Goal: Answer question/provide support

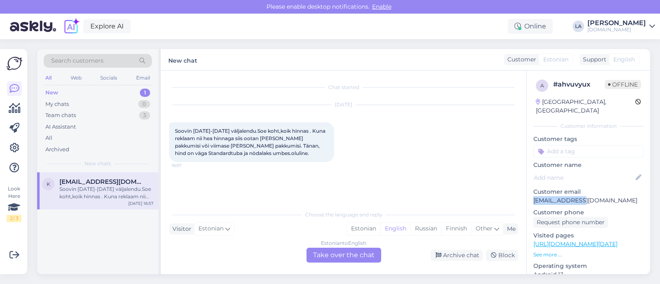
drag, startPoint x: 534, startPoint y: 189, endPoint x: 575, endPoint y: 197, distance: 42.5
click at [575, 197] on div "a # ahvuvyux Offline [GEOGRAPHIC_DATA], [GEOGRAPHIC_DATA] Customer information …" at bounding box center [588, 245] width 123 height 348
copy p "[EMAIL_ADDRESS][DOMAIN_NAME]"
click at [120, 61] on div "Search customers" at bounding box center [98, 61] width 108 height 14
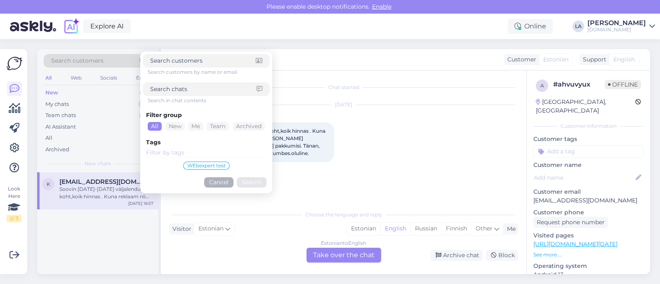
drag, startPoint x: 120, startPoint y: 61, endPoint x: 114, endPoint y: 61, distance: 5.8
click at [114, 61] on div "Search customers" at bounding box center [98, 61] width 108 height 14
click at [178, 64] on input at bounding box center [203, 61] width 106 height 9
paste input "[EMAIL_ADDRESS][DOMAIN_NAME]"
type input "[EMAIL_ADDRESS][DOMAIN_NAME]"
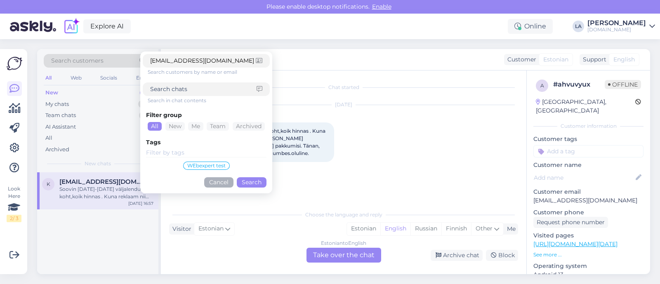
click at [248, 180] on button "Search" at bounding box center [252, 182] width 30 height 10
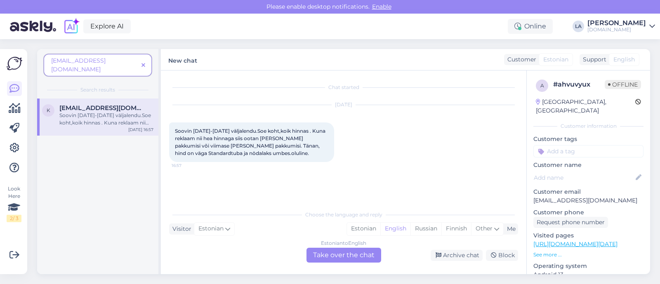
click at [145, 61] on span at bounding box center [143, 65] width 10 height 9
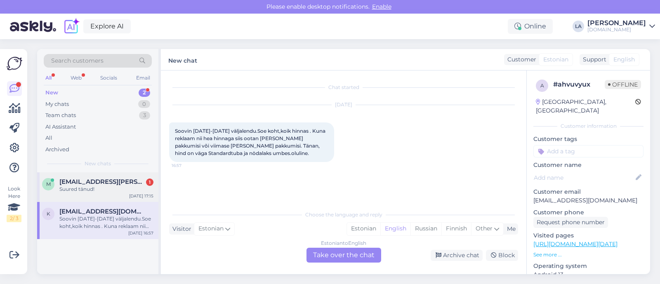
click at [134, 174] on div "M [EMAIL_ADDRESS][PERSON_NAME][DOMAIN_NAME] 1 Suured tänud! [DATE] 17:15" at bounding box center [97, 187] width 121 height 30
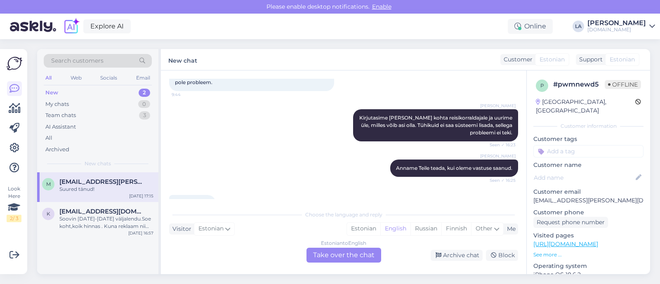
scroll to position [302, 0]
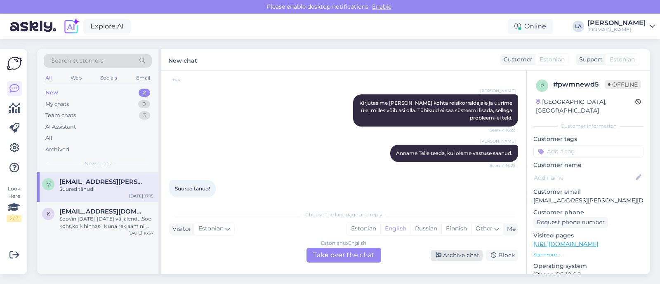
click at [468, 256] on div "Archive chat" at bounding box center [457, 255] width 52 height 11
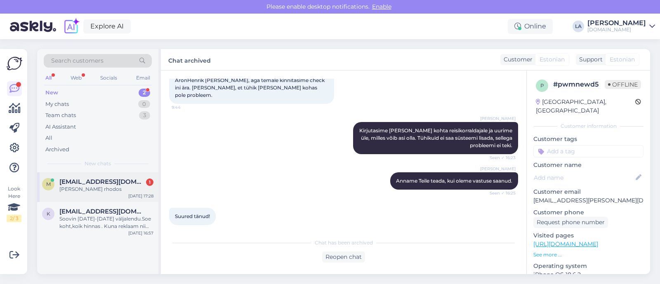
click at [134, 192] on div "[PERSON_NAME] rhodos" at bounding box center [106, 189] width 94 height 7
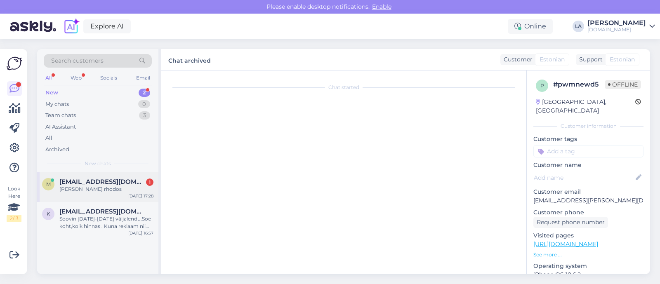
scroll to position [0, 0]
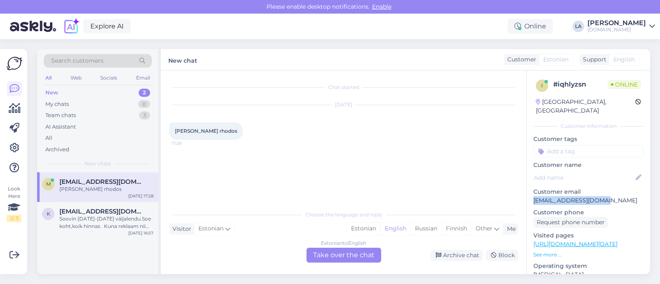
drag, startPoint x: 535, startPoint y: 191, endPoint x: 611, endPoint y: 190, distance: 75.5
click at [611, 196] on p "[EMAIL_ADDRESS][DOMAIN_NAME]" at bounding box center [589, 200] width 110 height 9
copy p "[EMAIL_ADDRESS][DOMAIN_NAME]"
click at [126, 64] on div "Search customers" at bounding box center [98, 61] width 108 height 14
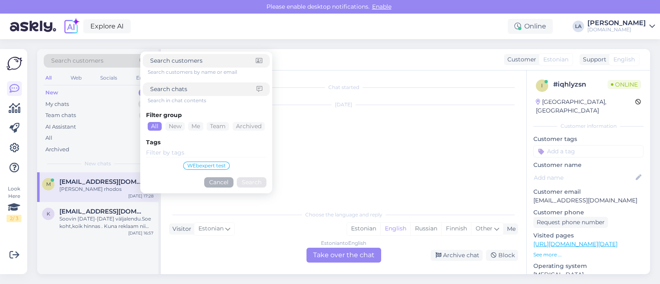
drag, startPoint x: 126, startPoint y: 64, endPoint x: 111, endPoint y: 64, distance: 15.3
click at [101, 65] on span "Search customers" at bounding box center [77, 61] width 52 height 9
paste input "[EMAIL_ADDRESS][DOMAIN_NAME]"
type input "[EMAIL_ADDRESS][DOMAIN_NAME]"
click at [250, 181] on button "Search" at bounding box center [252, 182] width 30 height 10
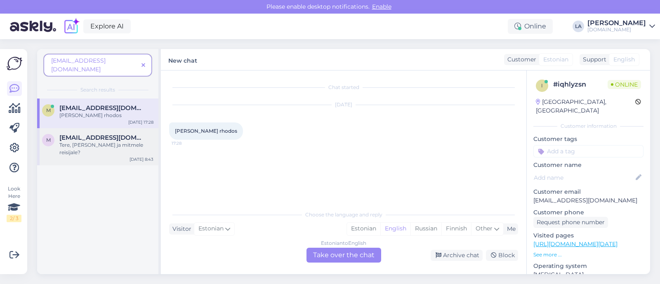
click at [108, 142] on div "Tere, [PERSON_NAME] ja mitmele reisijale?" at bounding box center [106, 149] width 94 height 15
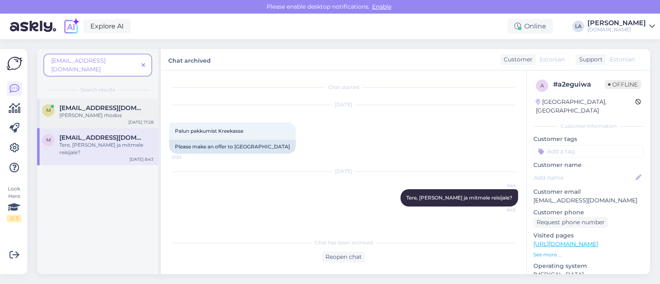
click at [111, 112] on div "[PERSON_NAME] rhodos" at bounding box center [106, 115] width 94 height 7
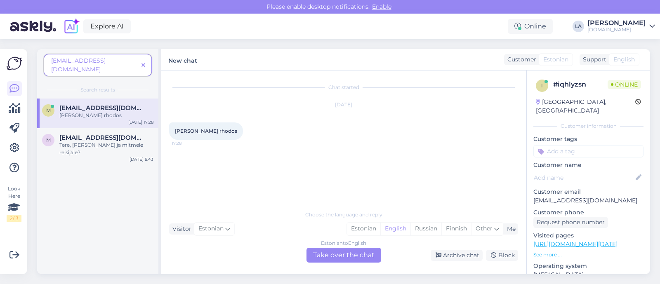
click at [148, 61] on span at bounding box center [143, 65] width 10 height 9
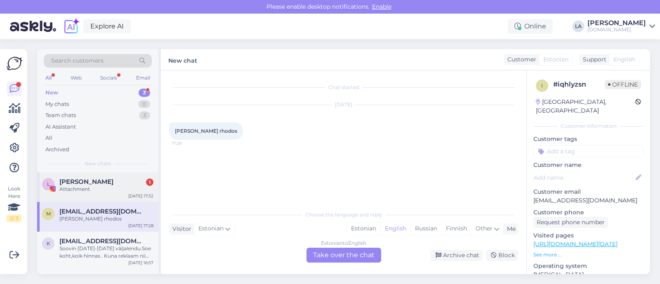
click at [113, 182] on span "[PERSON_NAME]" at bounding box center [86, 181] width 54 height 7
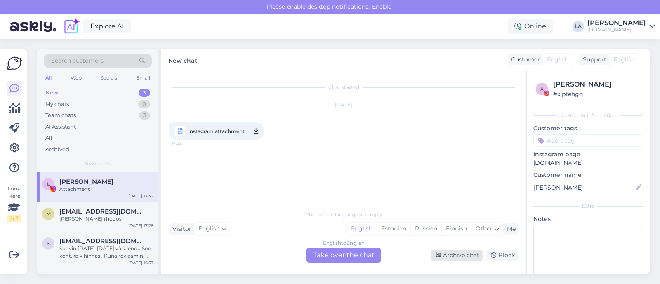
click at [444, 251] on div "Archive chat" at bounding box center [457, 255] width 52 height 11
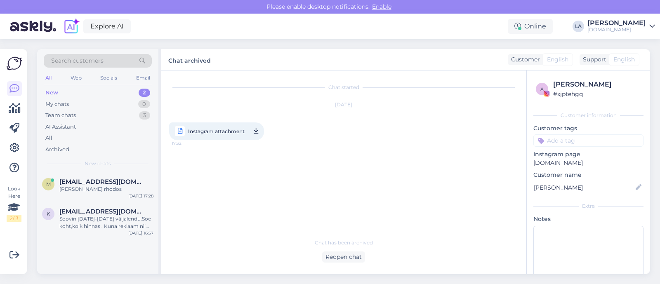
click at [129, 60] on div "Search customers" at bounding box center [98, 61] width 108 height 14
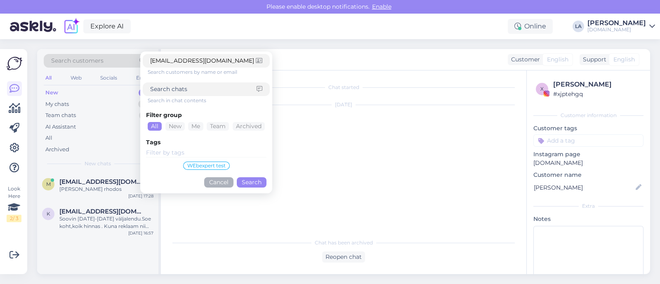
type input "[EMAIL_ADDRESS][DOMAIN_NAME]"
click at [246, 182] on button "Search" at bounding box center [252, 182] width 30 height 10
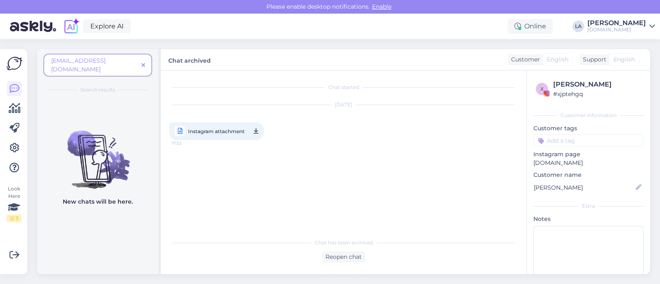
click at [112, 65] on div "[EMAIL_ADDRESS][DOMAIN_NAME]" at bounding box center [98, 65] width 108 height 22
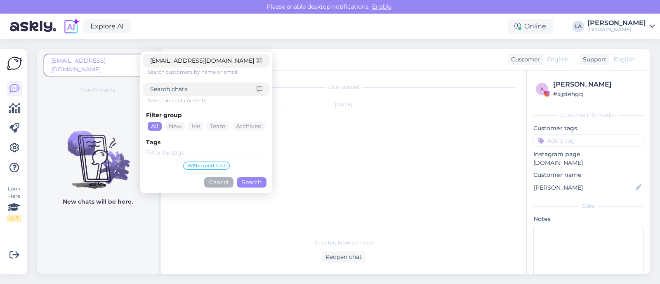
click at [175, 88] on input at bounding box center [203, 89] width 106 height 9
paste input "[EMAIL_ADDRESS][DOMAIN_NAME]"
type input "[EMAIL_ADDRESS][DOMAIN_NAME]"
click at [255, 184] on button "Search" at bounding box center [252, 182] width 30 height 10
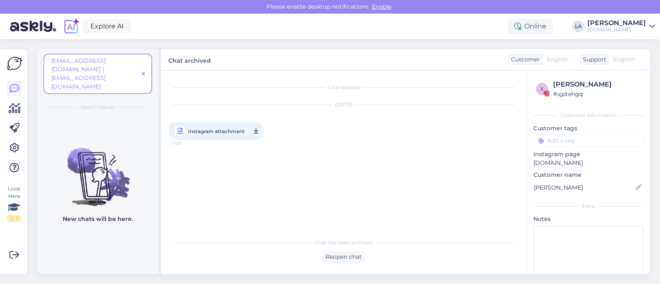
click at [143, 71] on icon at bounding box center [144, 74] width 4 height 6
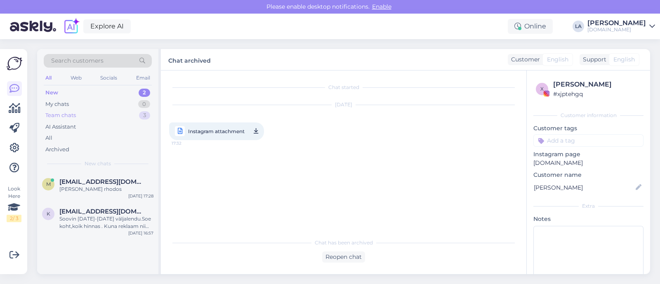
click at [125, 117] on div "Team chats 3" at bounding box center [98, 116] width 108 height 12
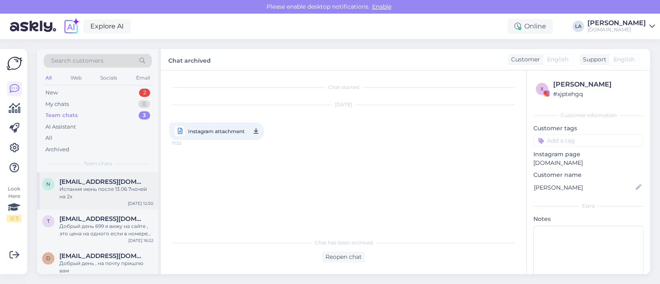
scroll to position [9, 0]
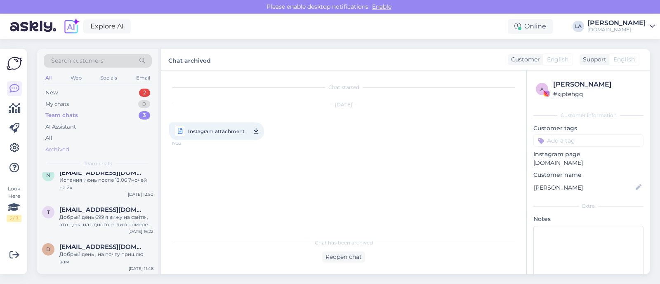
click at [67, 147] on div "Archived" at bounding box center [57, 150] width 24 height 8
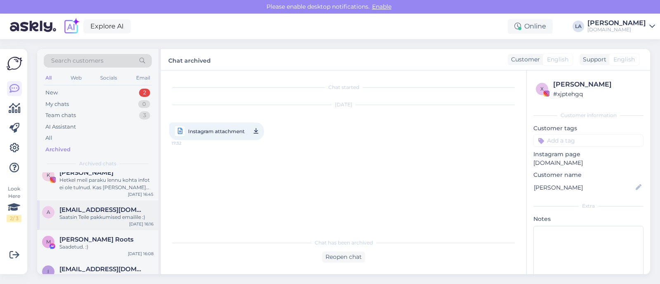
scroll to position [103, 0]
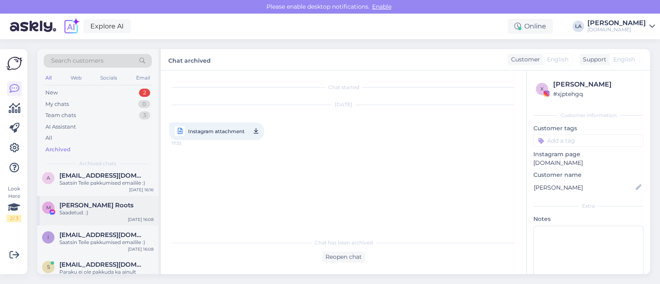
click at [87, 213] on div "Saadetud. :)" at bounding box center [106, 212] width 94 height 7
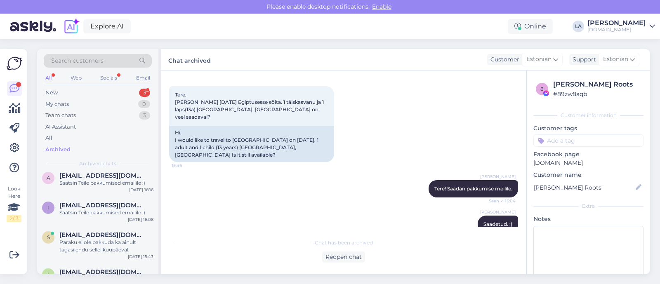
scroll to position [528, 0]
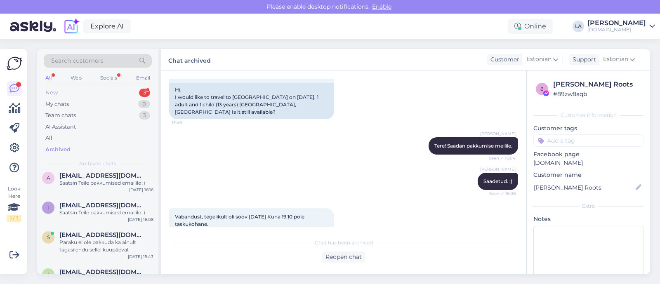
click at [138, 92] on div "New 3" at bounding box center [98, 93] width 108 height 12
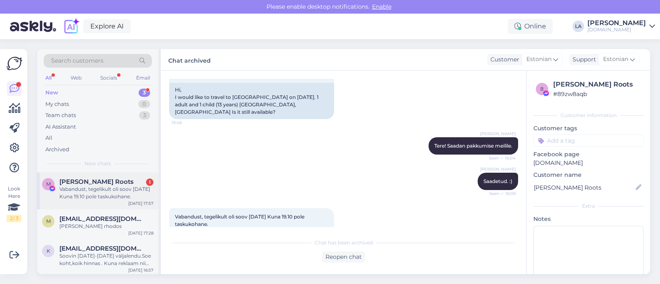
click at [89, 188] on div "Vabandust, tegelikult oli soov [DATE] Kuna 19.10 pole taskukohane." at bounding box center [106, 193] width 94 height 15
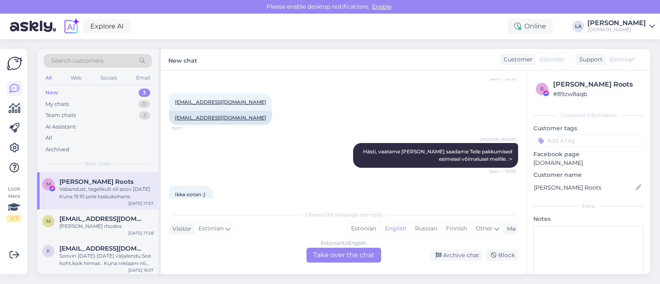
scroll to position [195, 0]
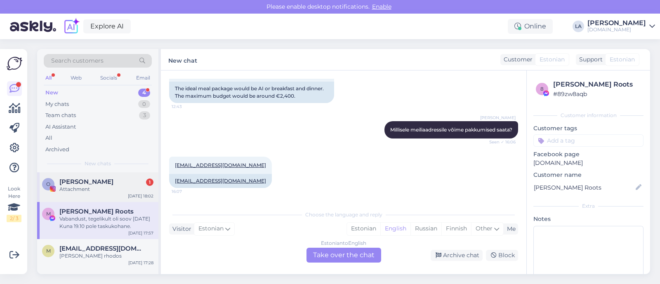
click at [97, 180] on div "[PERSON_NAME] 1" at bounding box center [106, 181] width 94 height 7
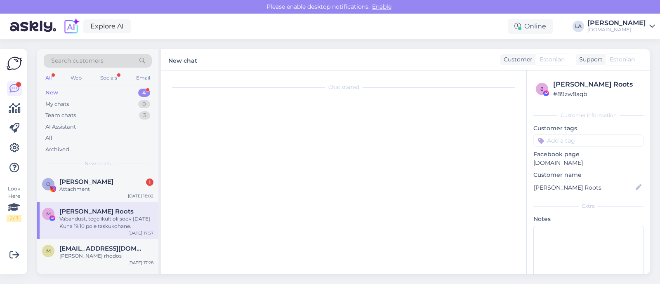
scroll to position [0, 0]
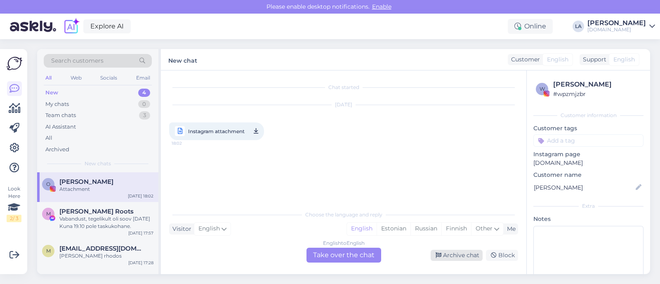
click at [450, 255] on div "Archive chat" at bounding box center [457, 255] width 52 height 11
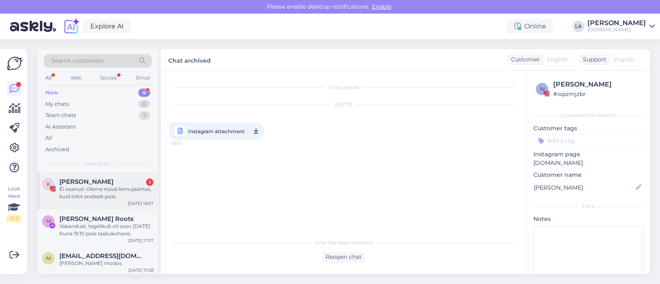
click at [107, 187] on div "Ei osanud. Oleme nüüd lennujaamas, kuid infot endiselt pole." at bounding box center [106, 193] width 94 height 15
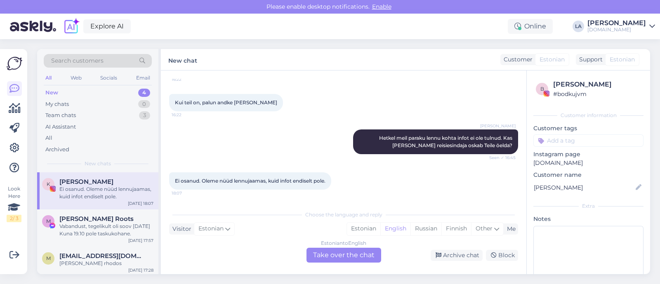
click at [340, 259] on div "Estonian to English Take over the chat" at bounding box center [344, 255] width 75 height 15
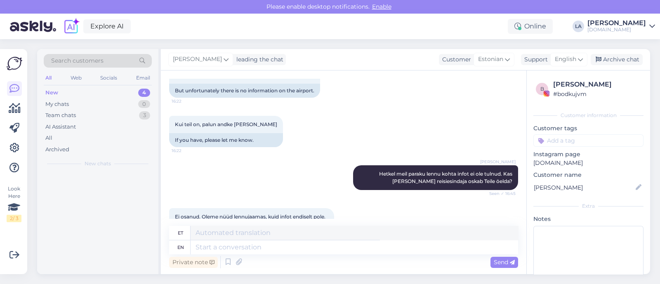
scroll to position [1646, 0]
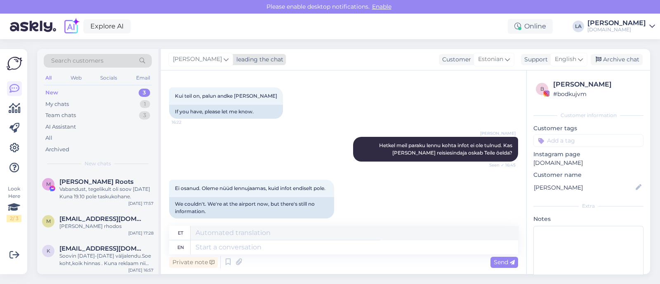
click at [192, 59] on span "[PERSON_NAME]" at bounding box center [197, 59] width 49 height 9
type input "kel"
click at [202, 97] on div "[PERSON_NAME]" at bounding box center [227, 96] width 71 height 10
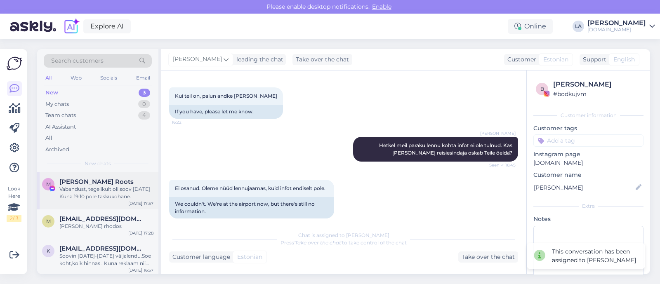
click at [137, 184] on div "[PERSON_NAME] Roots" at bounding box center [106, 181] width 94 height 7
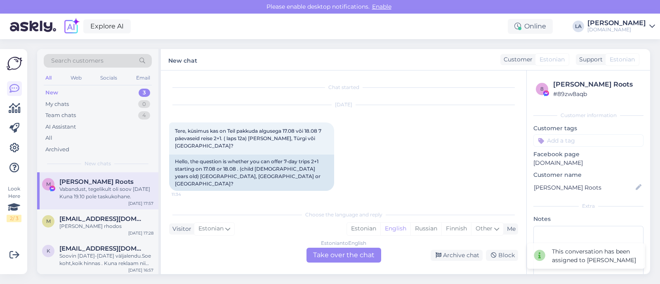
scroll to position [556, 0]
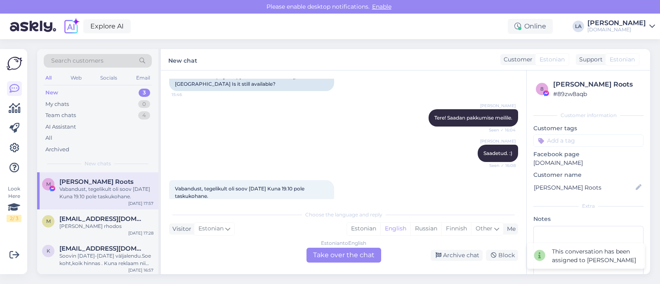
click at [360, 254] on div "Estonian to English Take over the chat" at bounding box center [344, 255] width 75 height 15
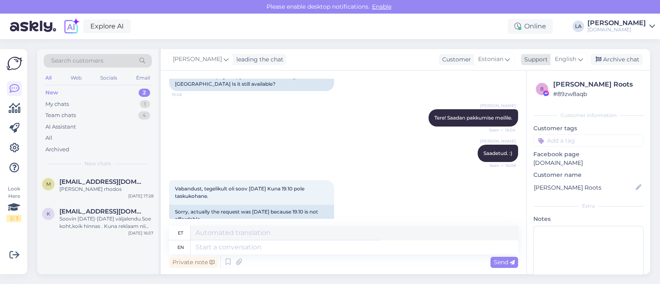
click at [572, 61] on span "English" at bounding box center [565, 59] width 21 height 9
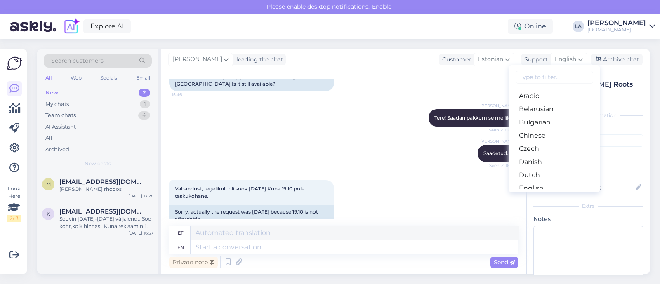
click at [540, 195] on link "Estonian" at bounding box center [554, 201] width 91 height 13
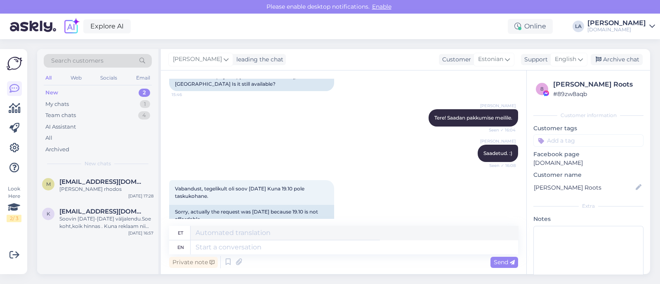
scroll to position [547, 0]
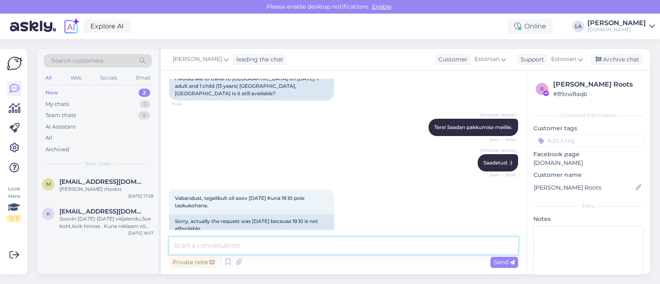
drag, startPoint x: 273, startPoint y: 244, endPoint x: 254, endPoint y: 236, distance: 20.7
click at [273, 244] on textarea at bounding box center [343, 245] width 349 height 17
type textarea "vaatame [PERSON_NAME] vastame meilile."
click at [501, 260] on span "Send" at bounding box center [504, 262] width 21 height 7
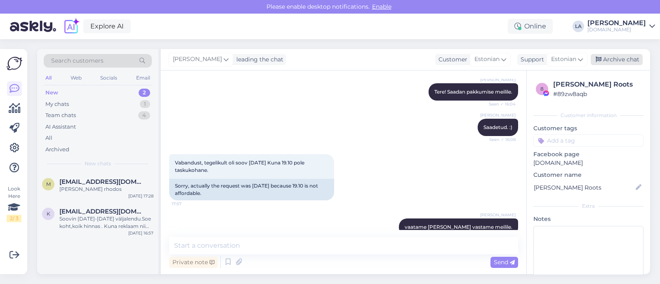
click at [605, 60] on div "Archive chat" at bounding box center [617, 59] width 52 height 11
